Goal: Task Accomplishment & Management: Complete application form

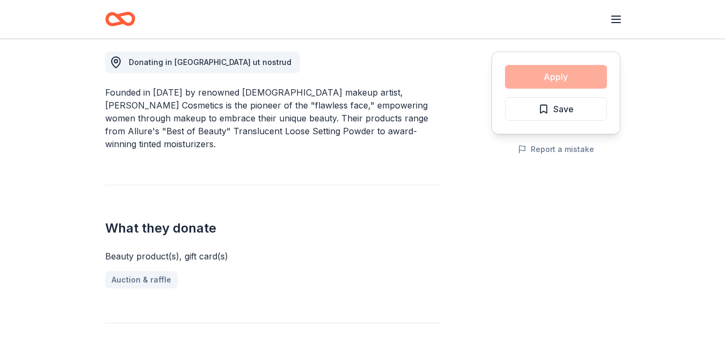
scroll to position [301, 0]
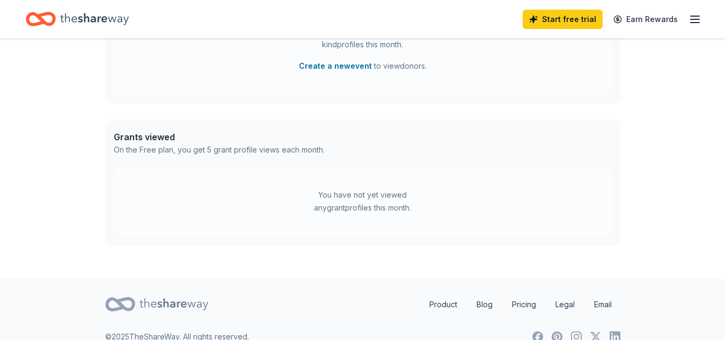
scroll to position [382, 0]
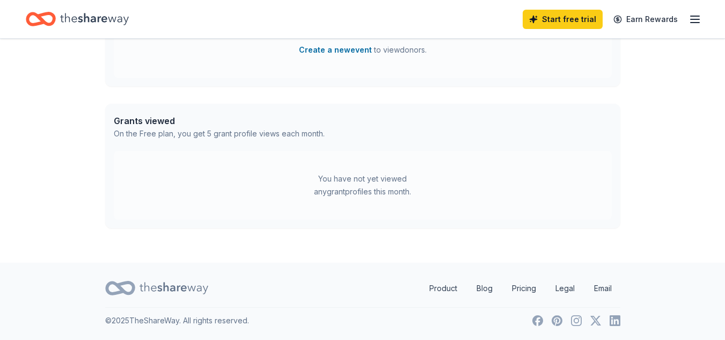
click at [693, 14] on icon "button" at bounding box center [695, 19] width 13 height 13
click at [402, 125] on div "Grants viewed On the Free plan, you get 5 grant profile views each month." at bounding box center [362, 127] width 515 height 47
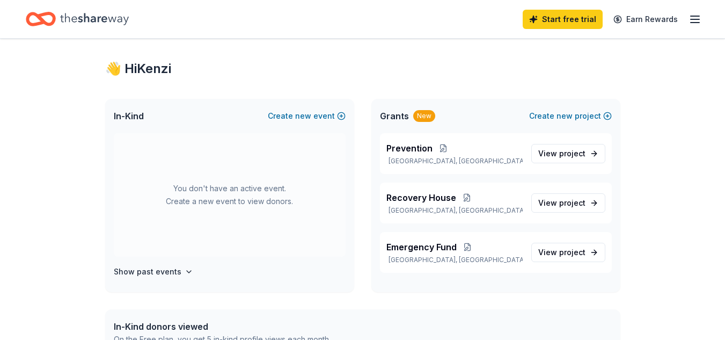
scroll to position [0, 0]
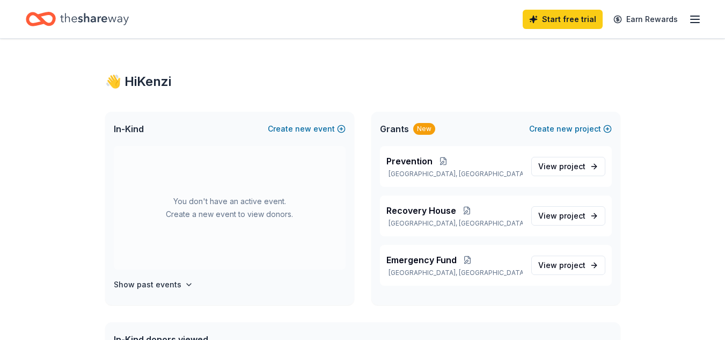
click at [114, 20] on icon "Home" at bounding box center [94, 19] width 69 height 12
click at [556, 177] on div "Prevention Portland, IN View project" at bounding box center [496, 166] width 232 height 41
click at [571, 174] on link "View project" at bounding box center [568, 166] width 74 height 19
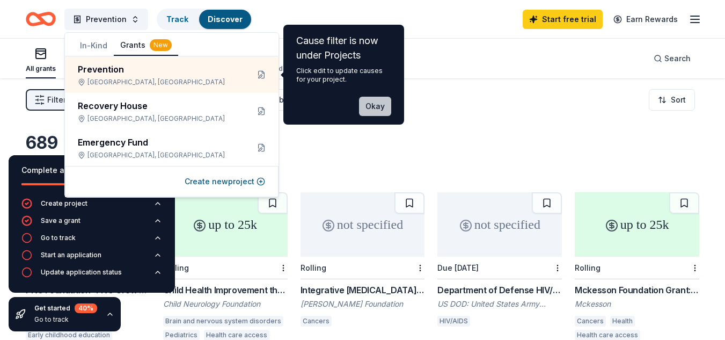
click at [386, 110] on button "Okay" at bounding box center [375, 106] width 32 height 19
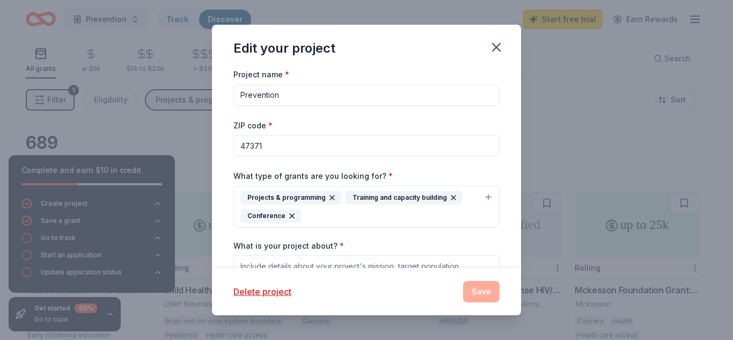
click at [386, 110] on div "Project name * Prevention ZIP code * 47371 What type of grants are you looking …" at bounding box center [367, 281] width 266 height 427
click at [505, 43] on button "button" at bounding box center [497, 47] width 24 height 24
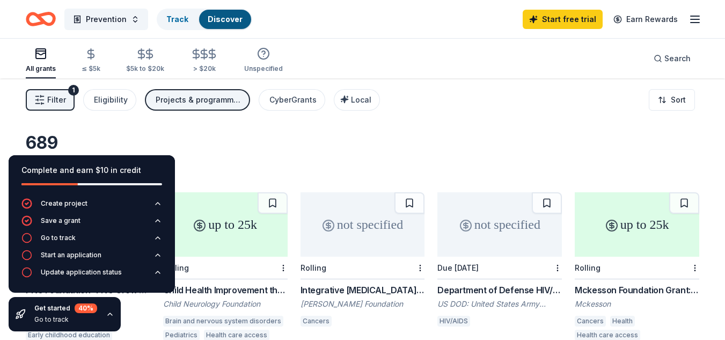
click at [53, 61] on div "All grants" at bounding box center [41, 60] width 30 height 26
click at [699, 26] on div "Start free trial Earn Rewards" at bounding box center [612, 18] width 179 height 25
click at [699, 23] on line "button" at bounding box center [695, 23] width 9 height 0
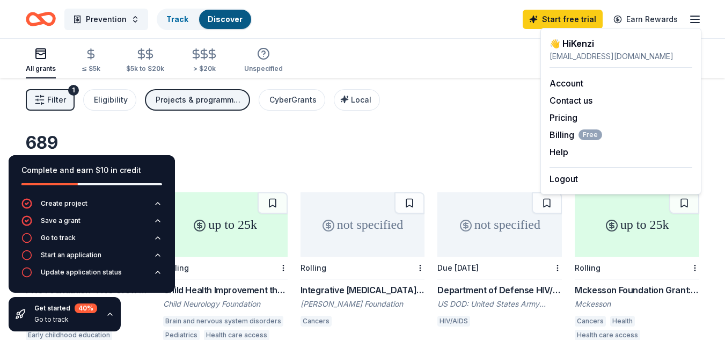
click at [468, 116] on div "Filter 1 Eligibility Projects & programming, Training and capacity building, Co…" at bounding box center [362, 99] width 725 height 43
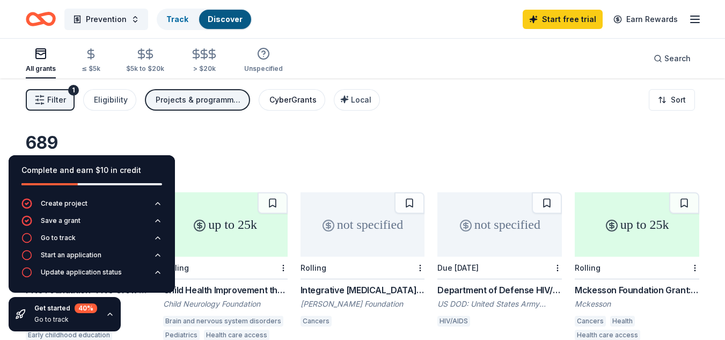
click at [293, 109] on button "CyberGrants" at bounding box center [292, 99] width 67 height 21
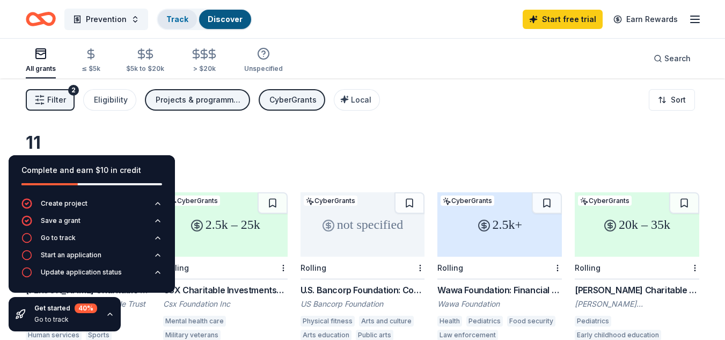
click at [169, 18] on link "Track" at bounding box center [177, 18] width 22 height 9
click at [106, 15] on span "Prevention" at bounding box center [106, 19] width 41 height 13
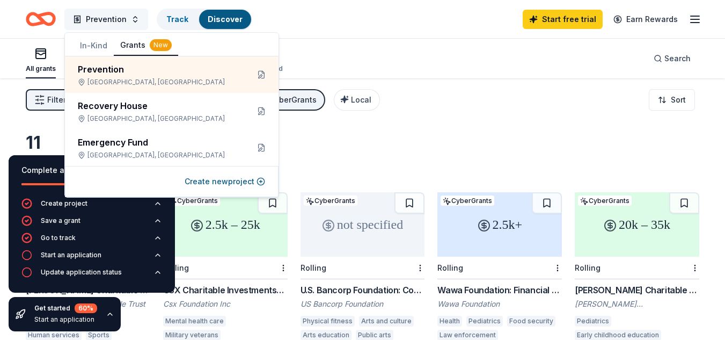
scroll to position [1, 0]
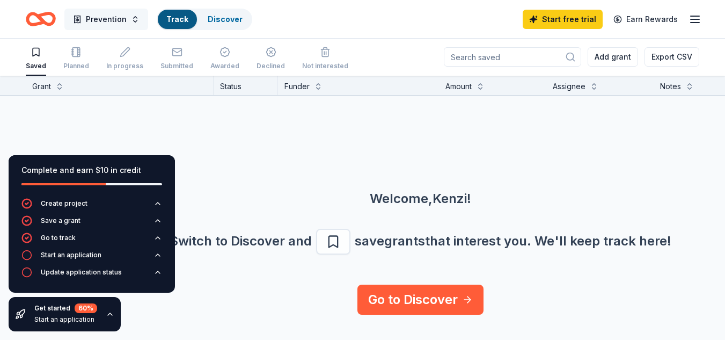
click at [107, 23] on span "Prevention" at bounding box center [106, 19] width 41 height 13
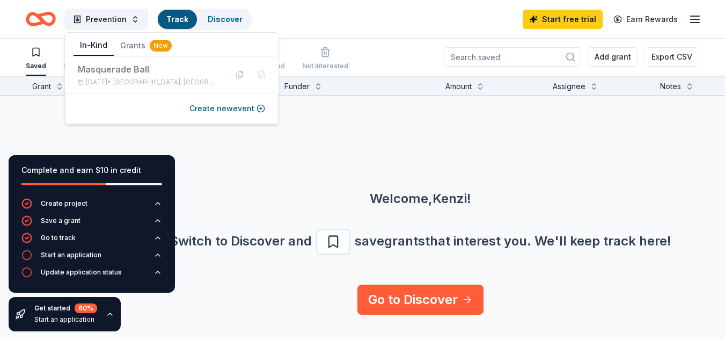
click at [100, 46] on button "In-Kind" at bounding box center [94, 45] width 40 height 20
click at [128, 65] on div "Masquerade Ball" at bounding box center [148, 69] width 141 height 13
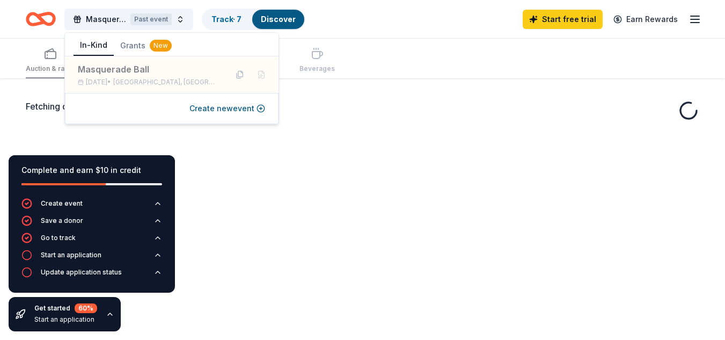
click at [380, 103] on div "Fetching donors, one moment..." at bounding box center [363, 106] width 674 height 13
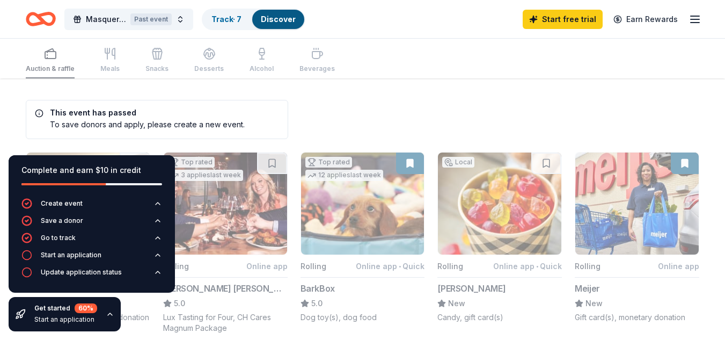
click at [108, 314] on icon "button" at bounding box center [110, 314] width 9 height 9
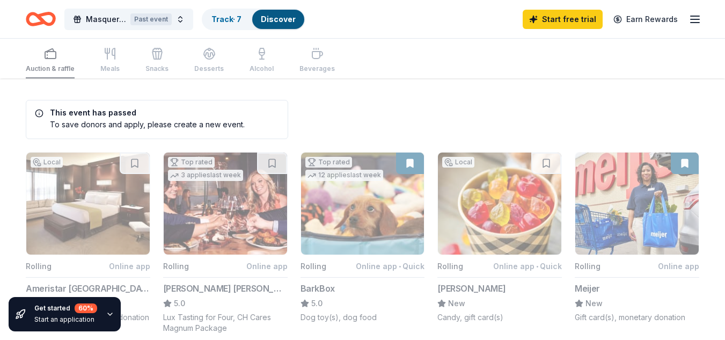
click at [157, 18] on div "Past event" at bounding box center [150, 19] width 41 height 12
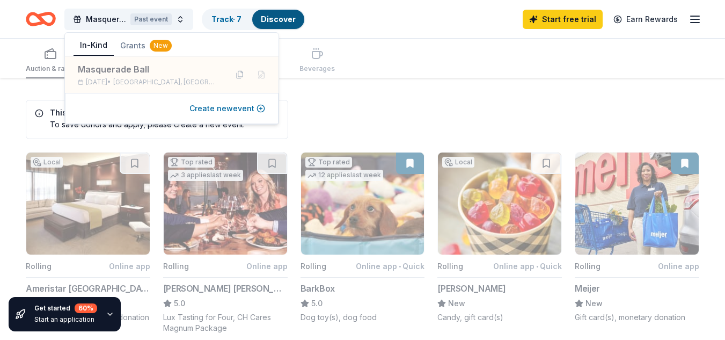
click at [229, 106] on button "Create new event" at bounding box center [228, 108] width 76 height 13
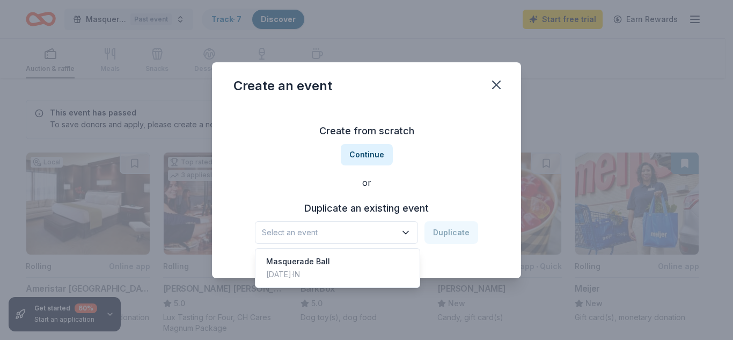
click at [393, 232] on span "Select an event" at bounding box center [329, 232] width 134 height 13
click at [380, 259] on div "Masquerade Ball Nov 02, 2024 · IN" at bounding box center [338, 268] width 160 height 34
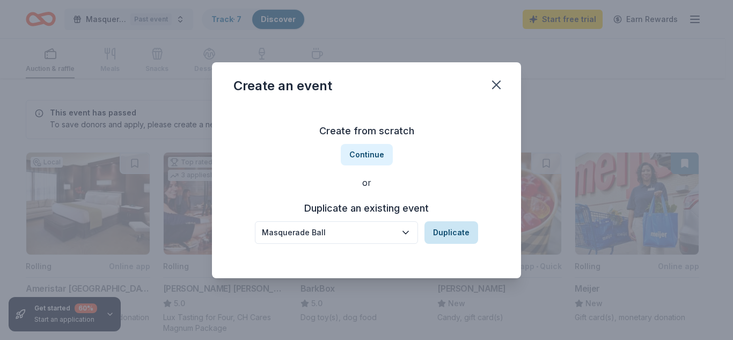
click at [439, 229] on button "Duplicate" at bounding box center [452, 232] width 54 height 23
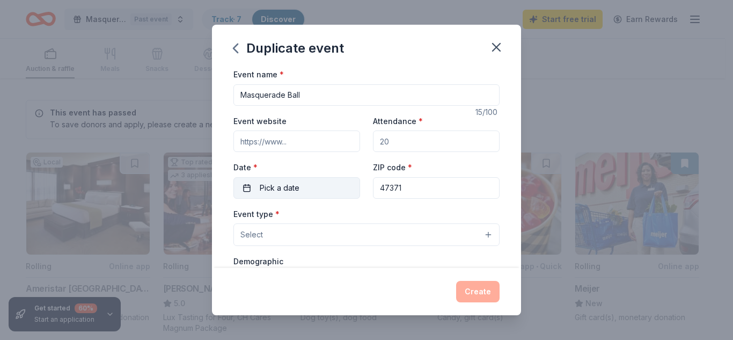
click at [306, 189] on button "Pick a date" at bounding box center [297, 187] width 127 height 21
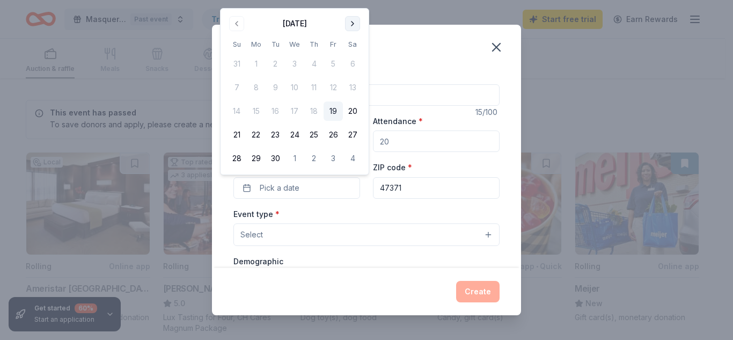
click at [357, 18] on button "Go to next month" at bounding box center [352, 23] width 15 height 15
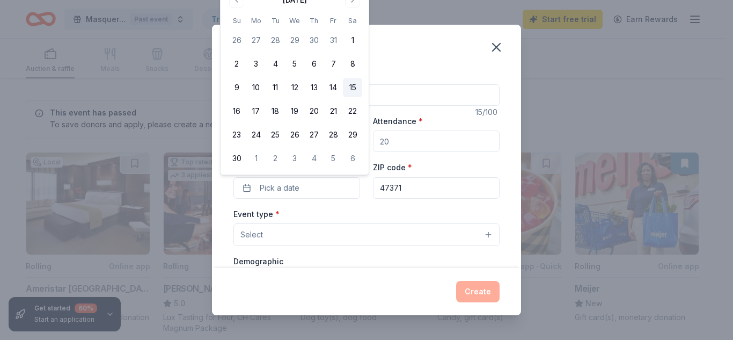
click at [348, 90] on button "15" at bounding box center [352, 87] width 19 height 19
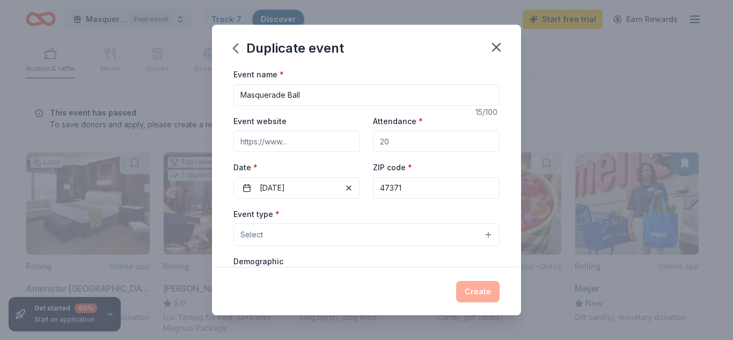
click at [412, 138] on input "Attendance *" at bounding box center [436, 140] width 127 height 21
type input "150"
click at [399, 235] on button "Select" at bounding box center [367, 234] width 266 height 23
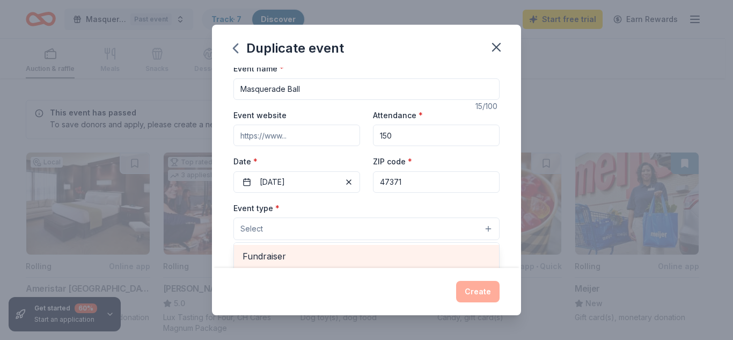
click at [410, 260] on span "Fundraiser" at bounding box center [367, 256] width 248 height 14
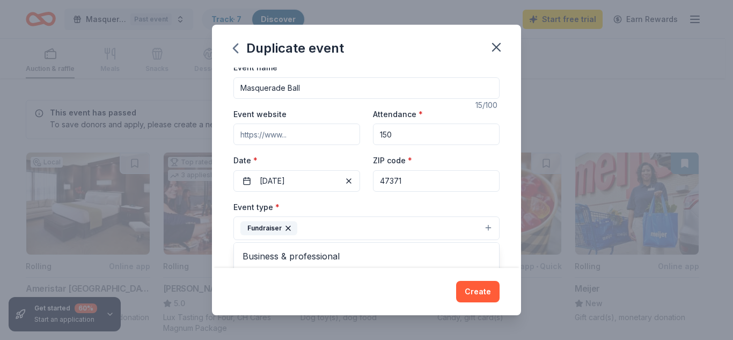
click at [472, 286] on div "Duplicate event Event name * Masquerade Ball 15 /100 Event website Attendance *…" at bounding box center [366, 170] width 309 height 290
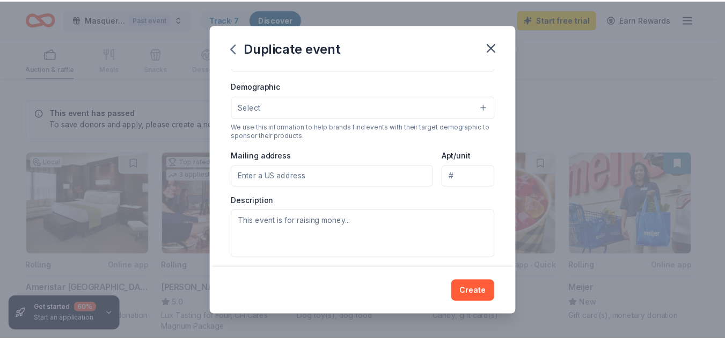
scroll to position [178, 0]
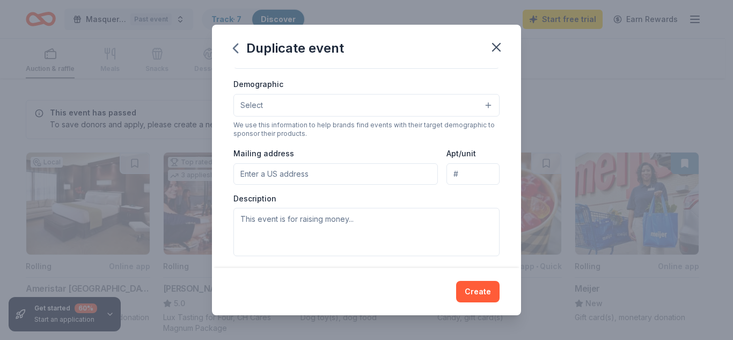
click at [475, 107] on button "Select" at bounding box center [367, 105] width 266 height 23
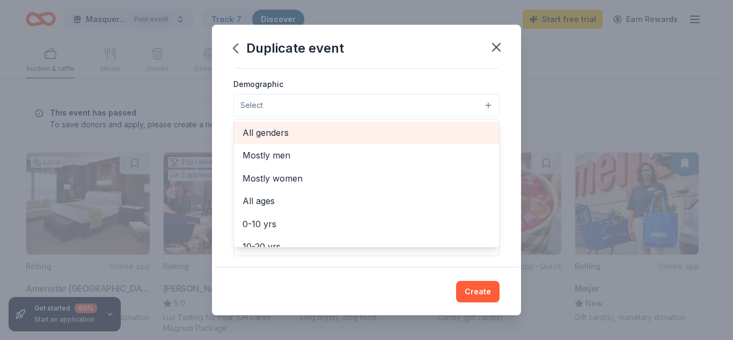
click at [440, 137] on span "All genders" at bounding box center [367, 133] width 248 height 14
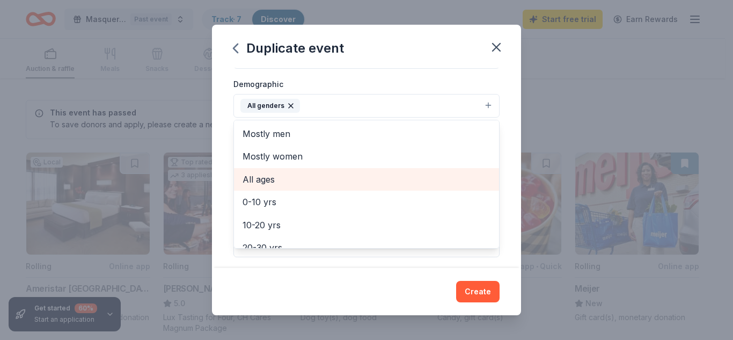
click at [435, 180] on span "All ages" at bounding box center [367, 179] width 248 height 14
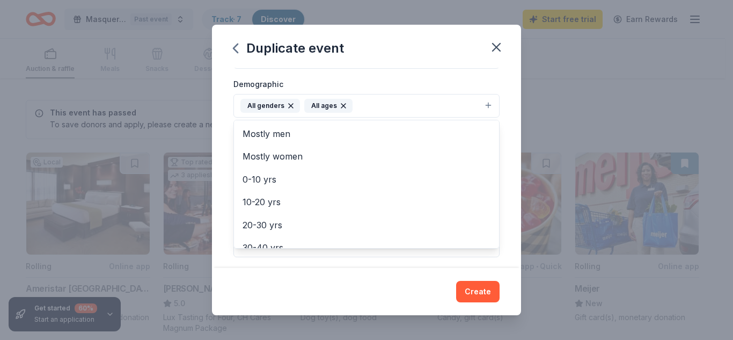
click at [479, 294] on div "Duplicate event Event name * Masquerade Ball 15 /100 Event website Attendance *…" at bounding box center [366, 170] width 309 height 290
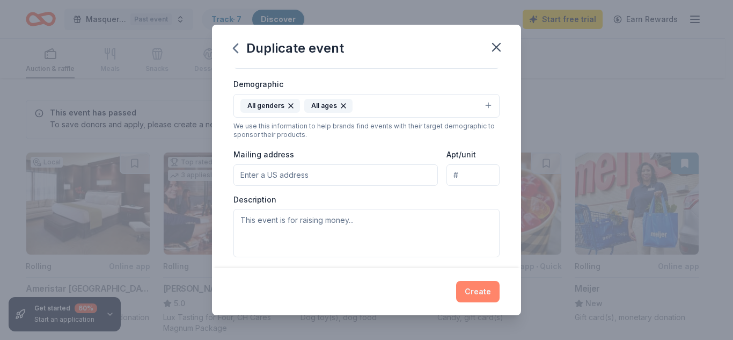
click at [477, 290] on button "Create" at bounding box center [477, 291] width 43 height 21
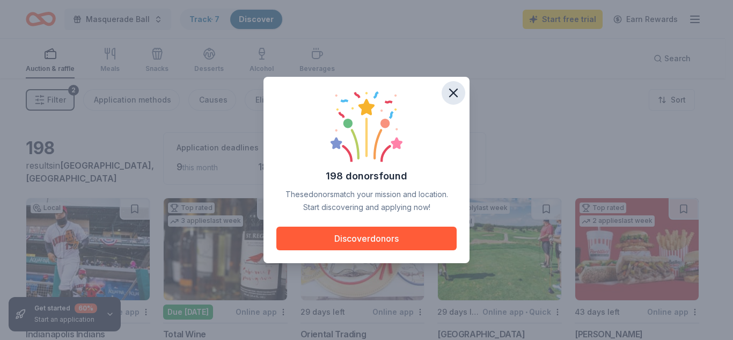
click at [454, 86] on icon "button" at bounding box center [453, 92] width 15 height 15
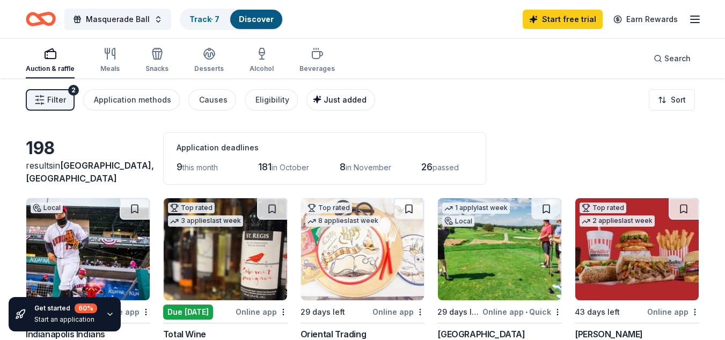
click at [331, 101] on span "Just added" at bounding box center [345, 99] width 43 height 9
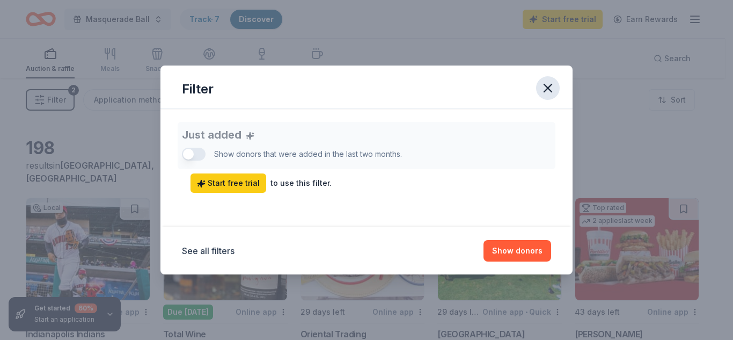
click at [545, 98] on button "button" at bounding box center [548, 88] width 24 height 24
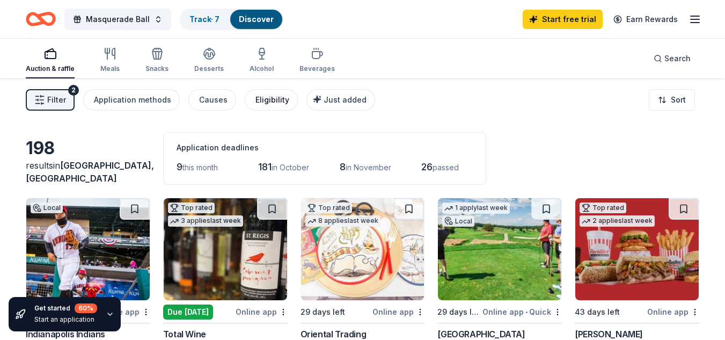
click at [266, 99] on div "Eligibility" at bounding box center [273, 99] width 34 height 13
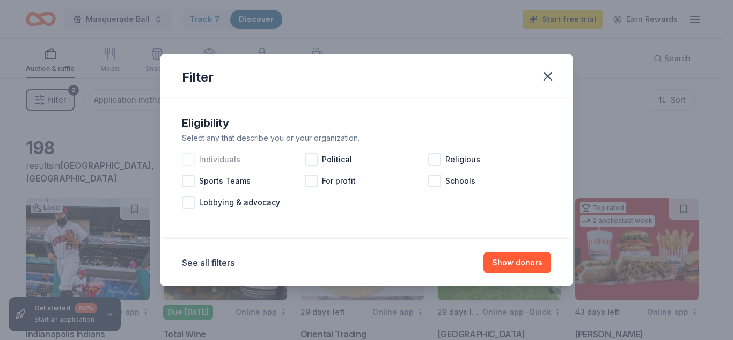
click at [231, 166] on div "Individuals" at bounding box center [243, 159] width 123 height 21
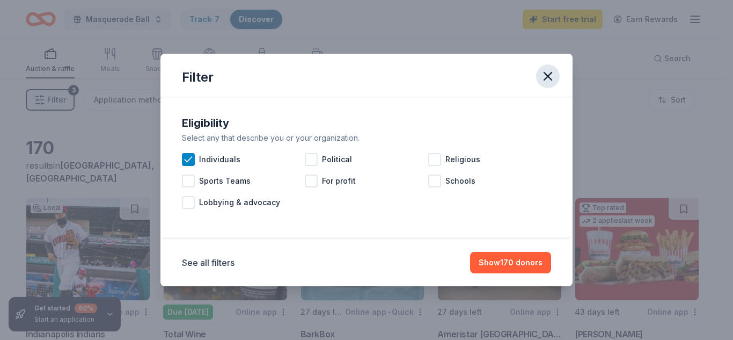
click at [550, 70] on icon "button" at bounding box center [548, 76] width 15 height 15
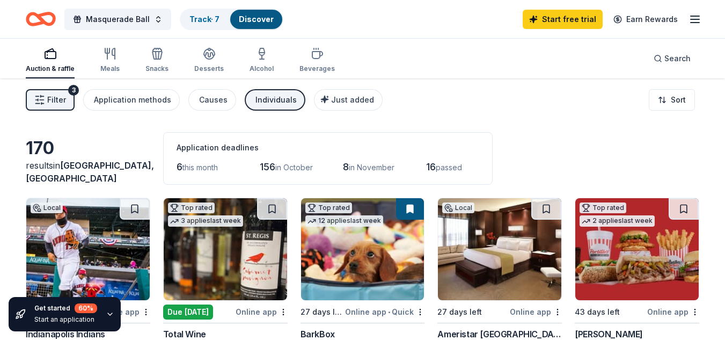
click at [269, 94] on div "Individuals" at bounding box center [276, 99] width 41 height 13
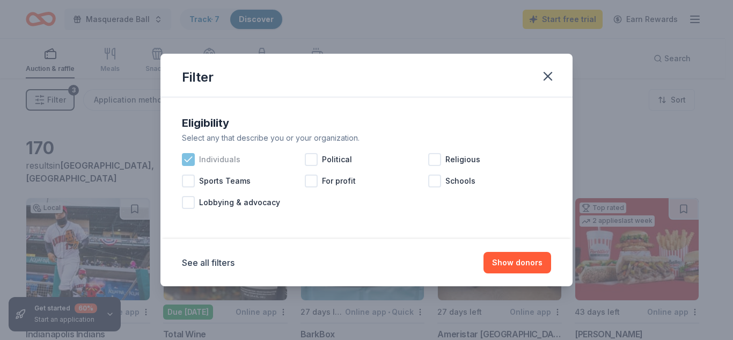
click at [196, 151] on div "Individuals" at bounding box center [243, 159] width 123 height 21
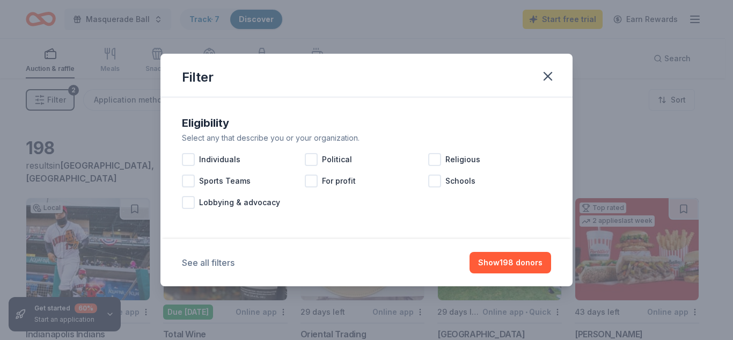
click at [214, 268] on button "See all filters" at bounding box center [208, 262] width 53 height 13
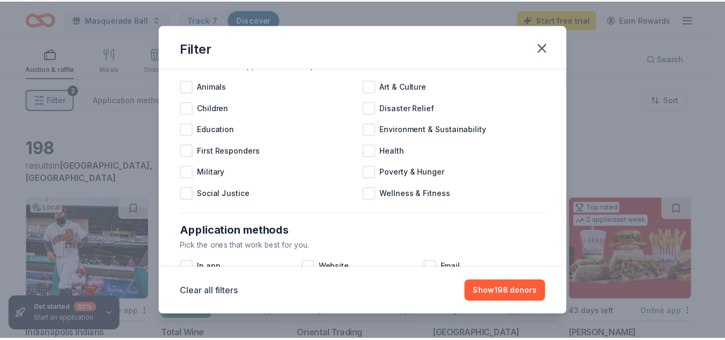
scroll to position [165, 0]
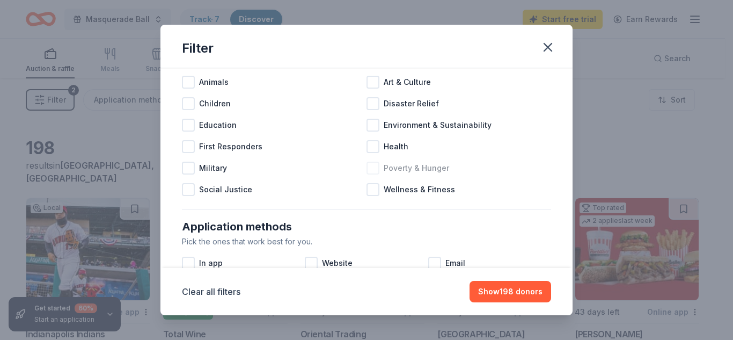
click at [426, 173] on span "Poverty & Hunger" at bounding box center [416, 168] width 65 height 13
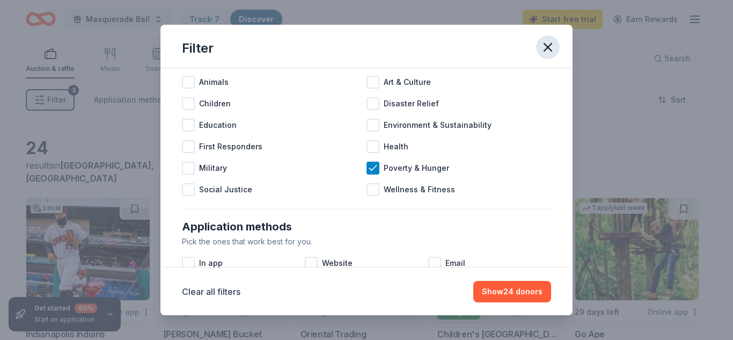
click at [546, 47] on icon "button" at bounding box center [548, 47] width 15 height 15
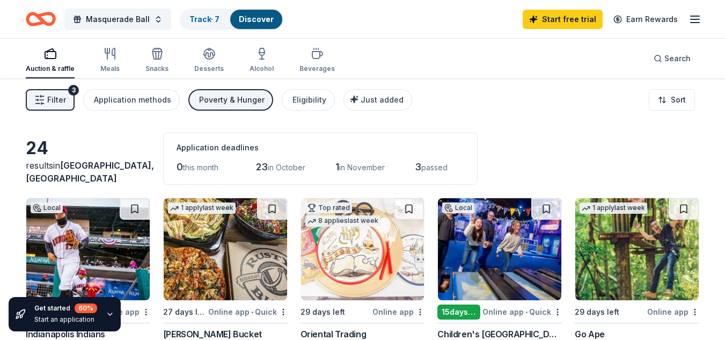
click at [241, 98] on div "Poverty & Hunger" at bounding box center [231, 99] width 65 height 13
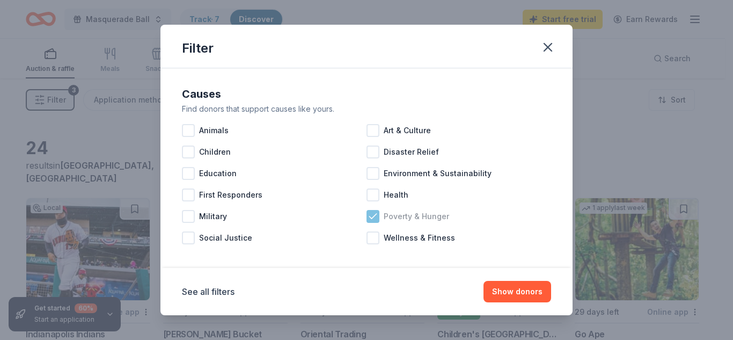
click at [370, 215] on icon at bounding box center [373, 216] width 11 height 11
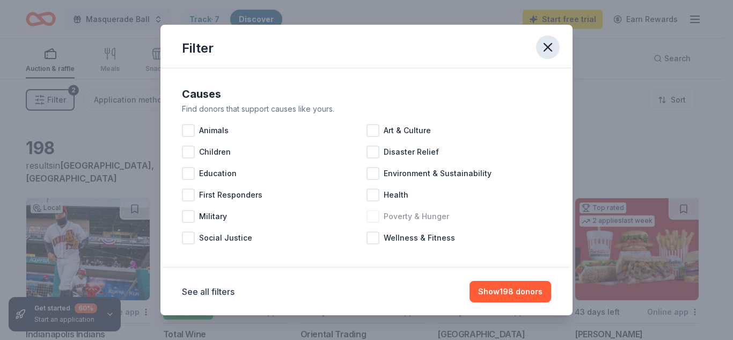
click at [550, 42] on icon "button" at bounding box center [548, 47] width 15 height 15
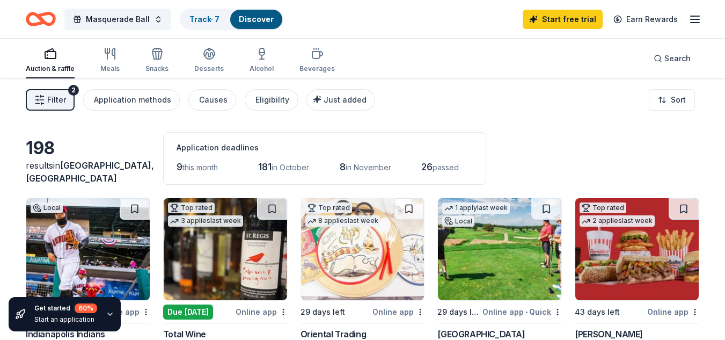
click at [41, 59] on div "button" at bounding box center [50, 53] width 49 height 13
click at [101, 56] on div "button" at bounding box center [109, 53] width 19 height 13
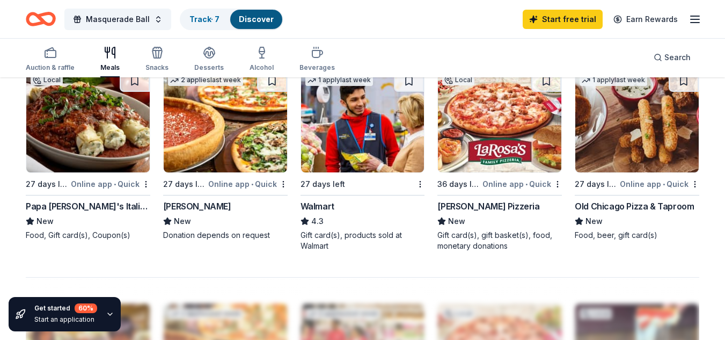
scroll to position [752, 0]
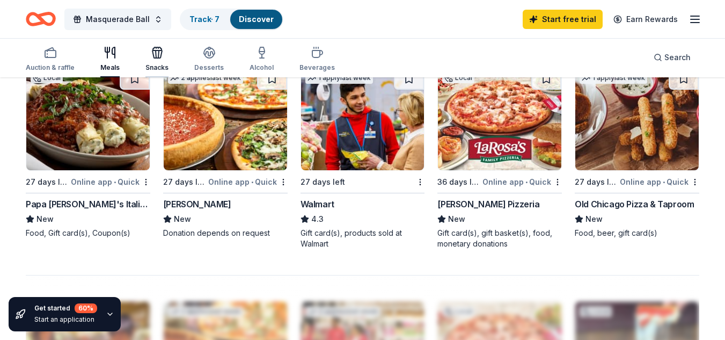
click at [162, 54] on div "button" at bounding box center [156, 52] width 23 height 13
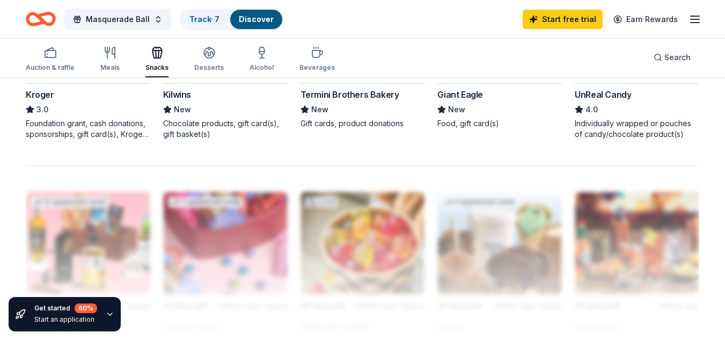
scroll to position [859, 0]
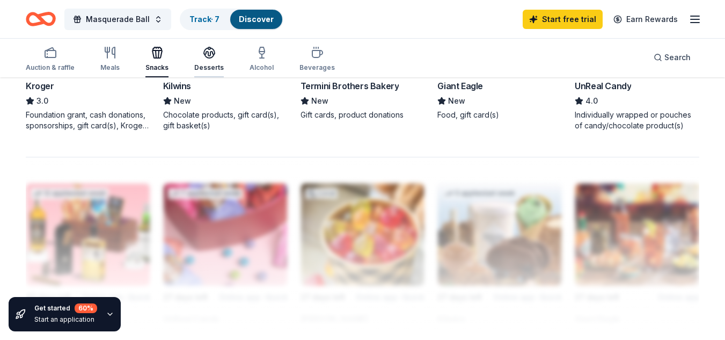
click at [208, 52] on icon "button" at bounding box center [209, 52] width 11 height 8
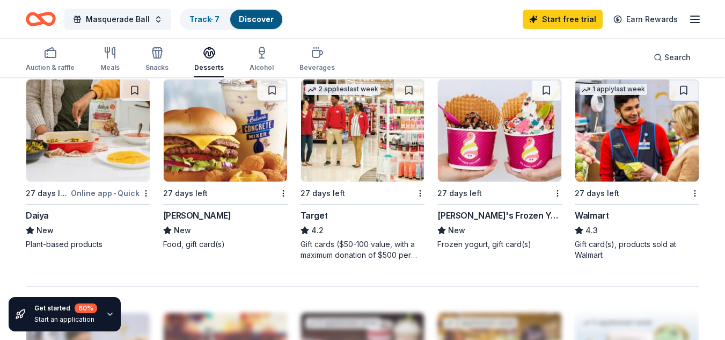
scroll to position [795, 0]
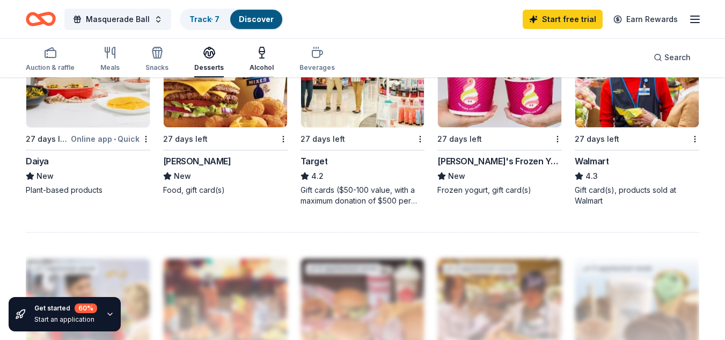
click at [256, 59] on div "Alcohol" at bounding box center [262, 59] width 24 height 26
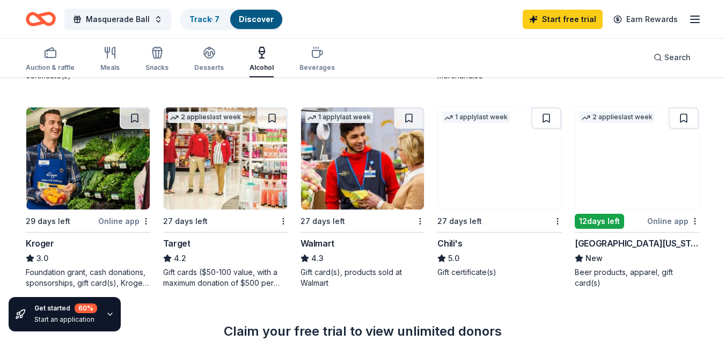
scroll to position [451, 0]
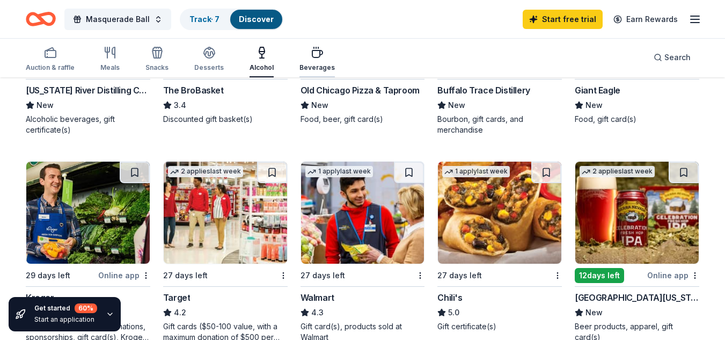
click at [322, 54] on div "button" at bounding box center [317, 52] width 35 height 13
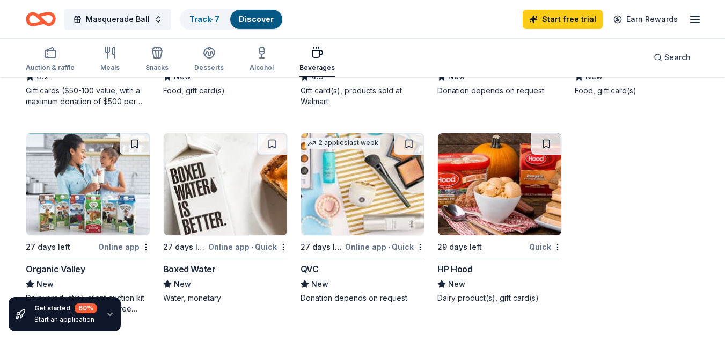
scroll to position [687, 0]
click at [98, 180] on img at bounding box center [87, 184] width 123 height 102
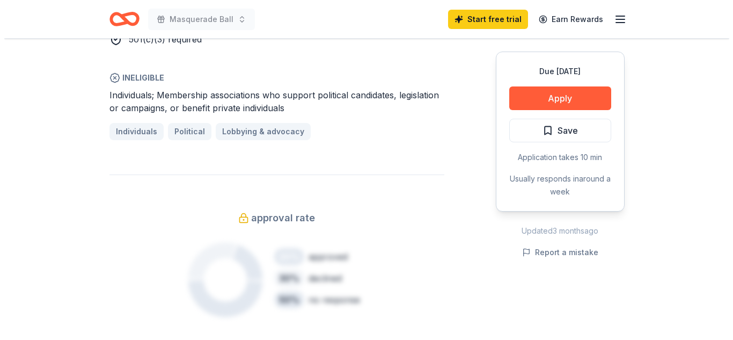
scroll to position [709, 0]
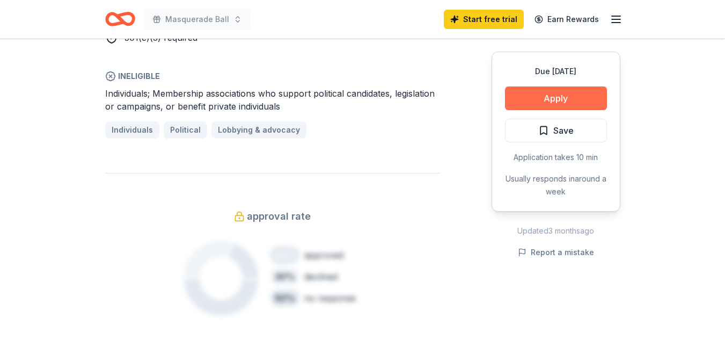
click at [529, 107] on button "Apply" at bounding box center [556, 98] width 102 height 24
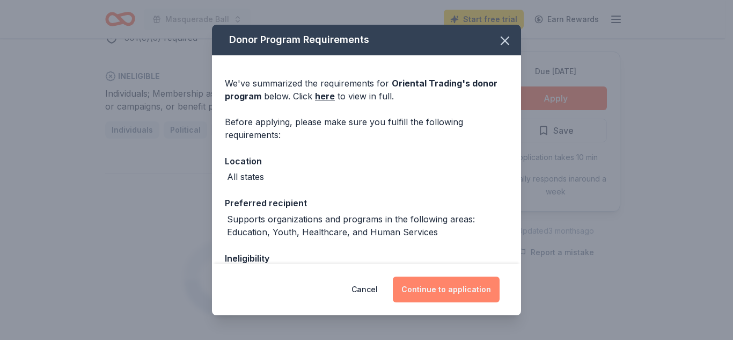
click at [442, 291] on button "Continue to application" at bounding box center [446, 289] width 107 height 26
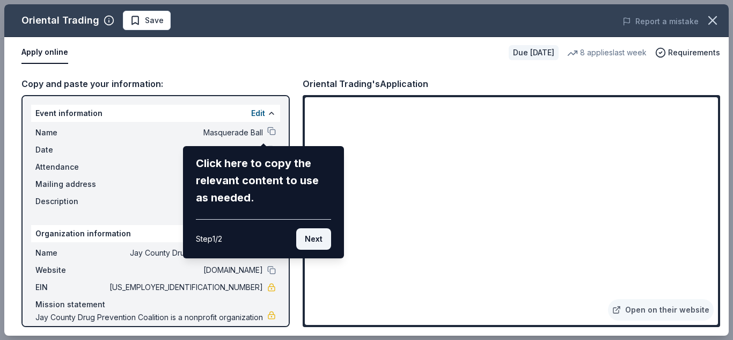
click at [301, 238] on button "Next" at bounding box center [313, 238] width 35 height 21
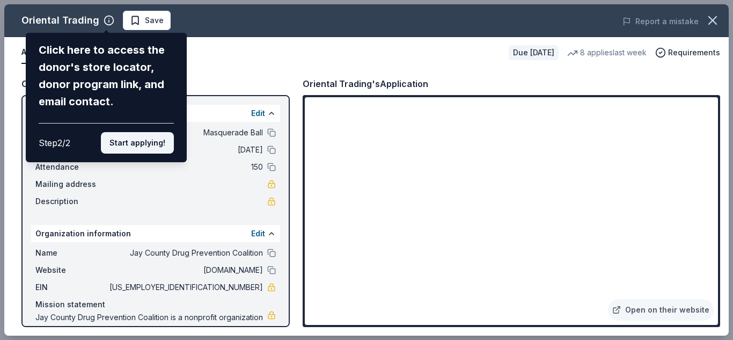
click at [122, 137] on button "Start applying!" at bounding box center [137, 142] width 73 height 21
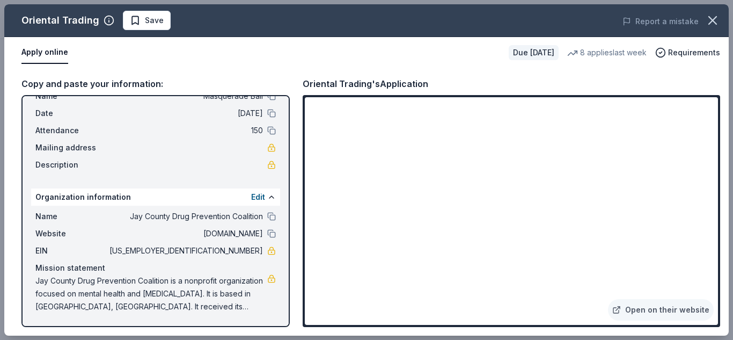
scroll to position [0, 0]
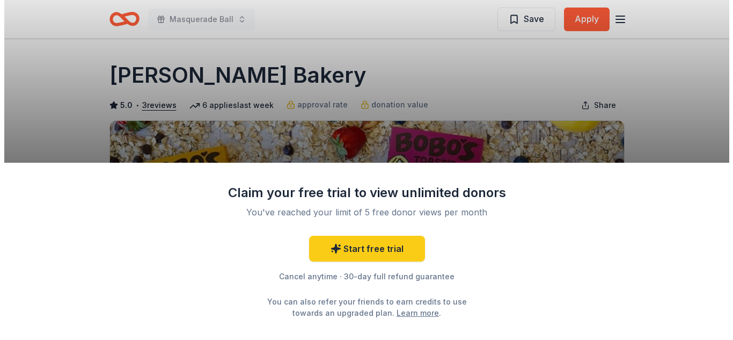
scroll to position [21, 0]
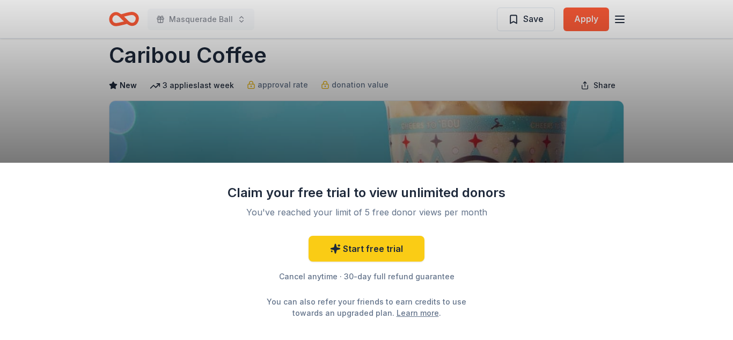
scroll to position [21, 0]
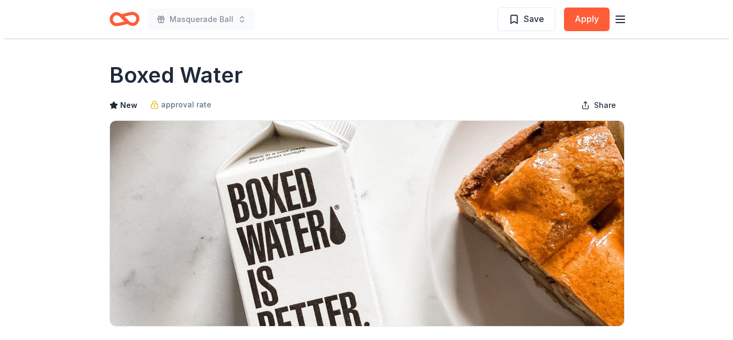
scroll to position [21, 0]
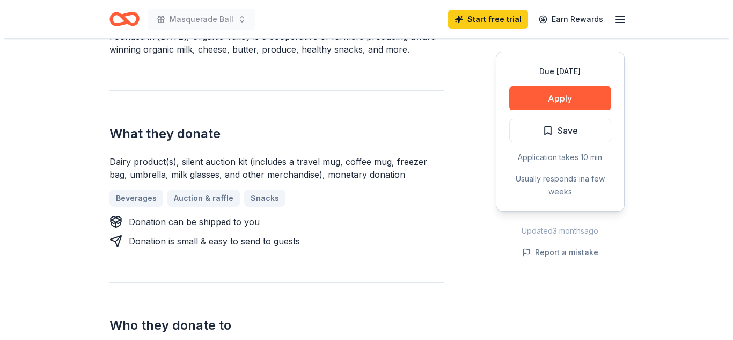
scroll to position [365, 0]
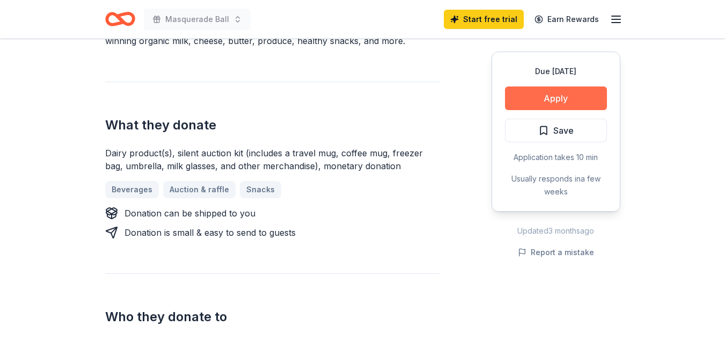
click at [534, 98] on button "Apply" at bounding box center [556, 98] width 102 height 24
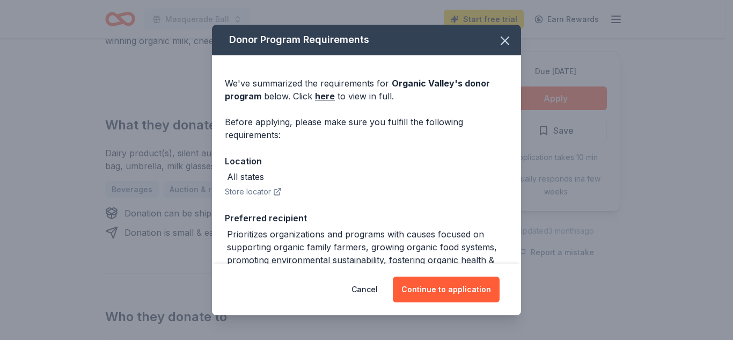
click at [388, 207] on div "We've summarized the requirements for Organic Valley 's donor program below. Cl…" at bounding box center [366, 216] width 309 height 323
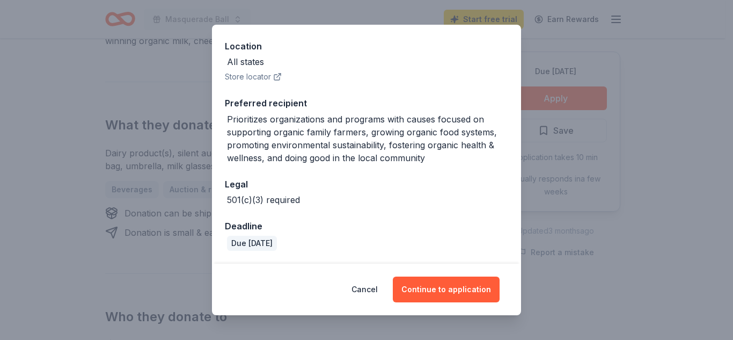
scroll to position [0, 0]
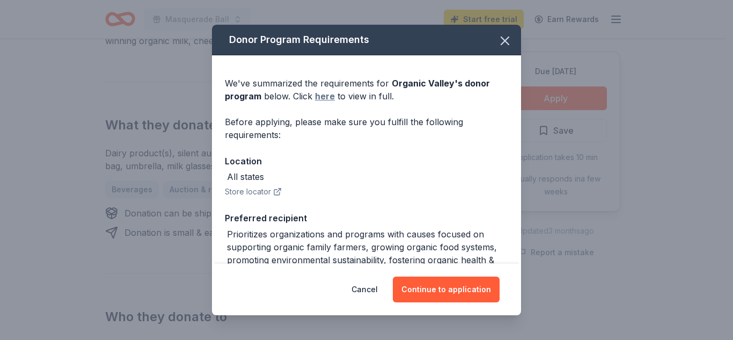
click at [320, 101] on link "here" at bounding box center [325, 96] width 20 height 13
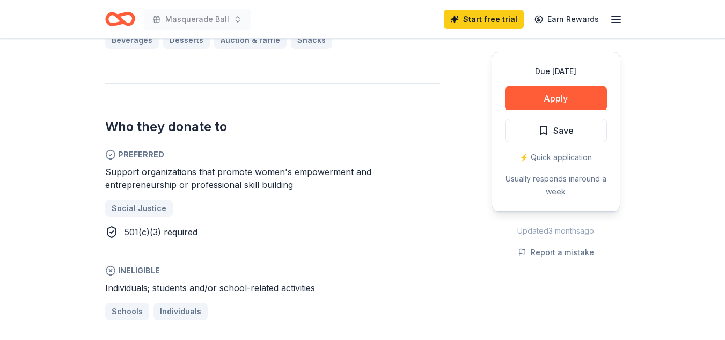
scroll to position [537, 0]
